Goal: Task Accomplishment & Management: Manage account settings

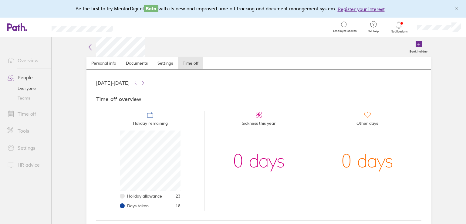
scroll to position [61, 61]
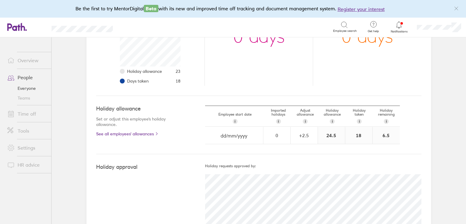
click at [22, 112] on link "Time off" at bounding box center [26, 114] width 49 height 12
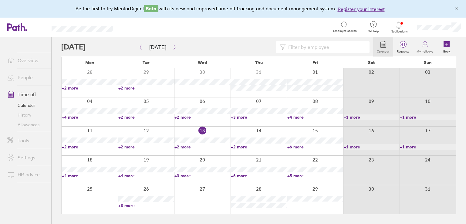
click at [308, 204] on div at bounding box center [315, 199] width 56 height 29
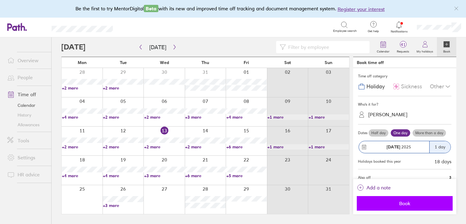
click at [427, 205] on span "Book" at bounding box center [404, 203] width 87 height 5
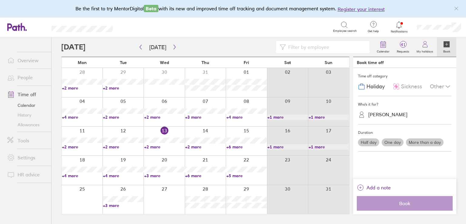
click at [22, 76] on link "People" at bounding box center [26, 77] width 49 height 12
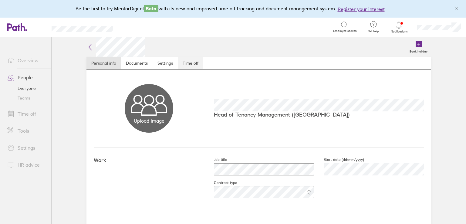
click at [179, 57] on link "Time off" at bounding box center [190, 63] width 25 height 12
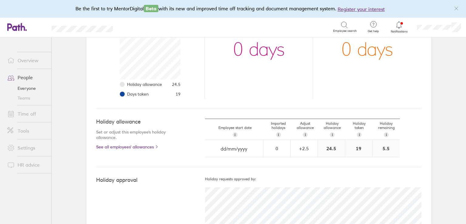
scroll to position [121, 0]
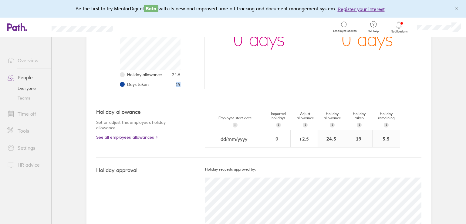
drag, startPoint x: 179, startPoint y: 83, endPoint x: 168, endPoint y: 82, distance: 10.8
click at [169, 82] on li "Holiday remaining Holiday allowance 24.5 Days taken 19" at bounding box center [150, 40] width 108 height 100
click at [169, 75] on li "Holiday allowance 24.5" at bounding box center [153, 75] width 53 height 10
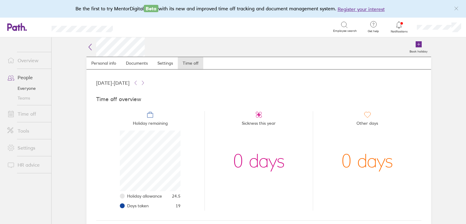
scroll to position [61, 61]
click at [34, 111] on link "Time off" at bounding box center [26, 114] width 49 height 12
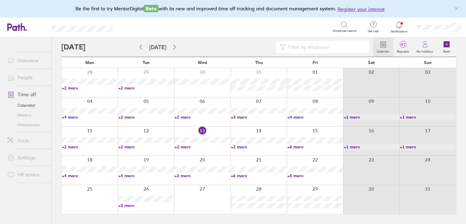
click at [294, 145] on link "+6 more" at bounding box center [315, 146] width 56 height 5
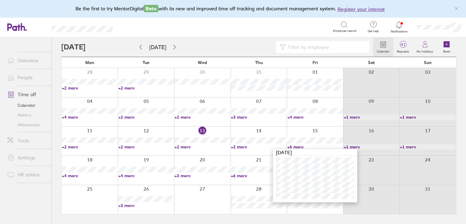
click at [220, 31] on div "Search" at bounding box center [229, 26] width 207 height 9
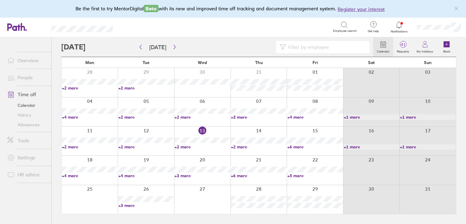
click at [403, 31] on span "Notifications" at bounding box center [399, 32] width 20 height 4
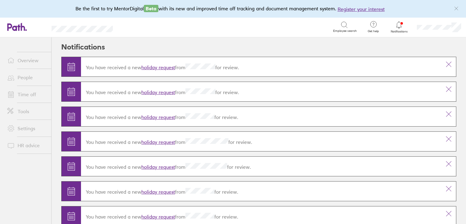
click at [29, 93] on link "Time off" at bounding box center [26, 94] width 49 height 12
